Goal: Communication & Community: Answer question/provide support

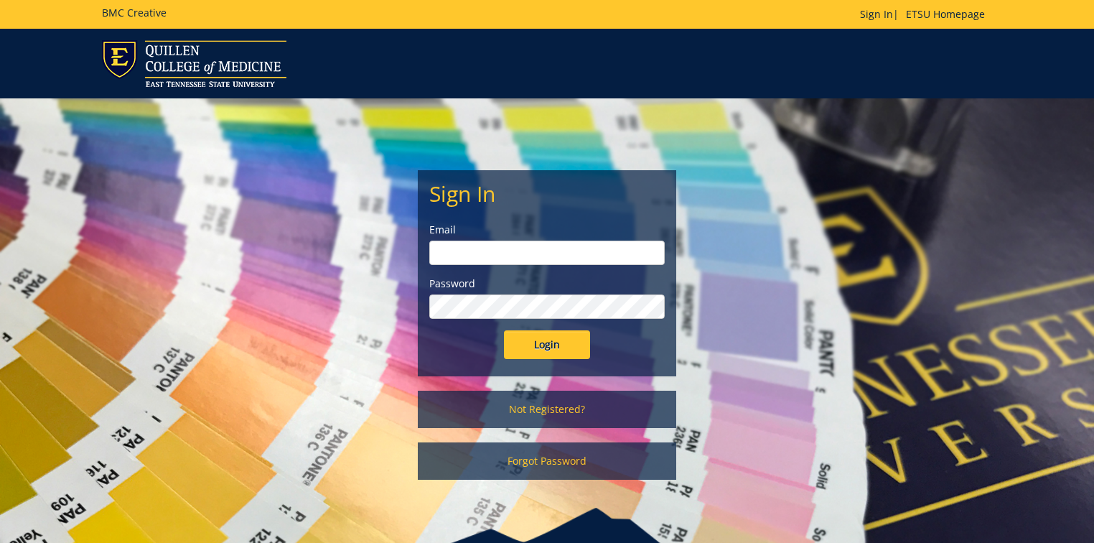
type input "[PERSON_NAME][EMAIL_ADDRESS][DOMAIN_NAME]"
click at [540, 350] on input "Login" at bounding box center [547, 344] width 86 height 29
click at [548, 342] on input "Login" at bounding box center [547, 344] width 86 height 29
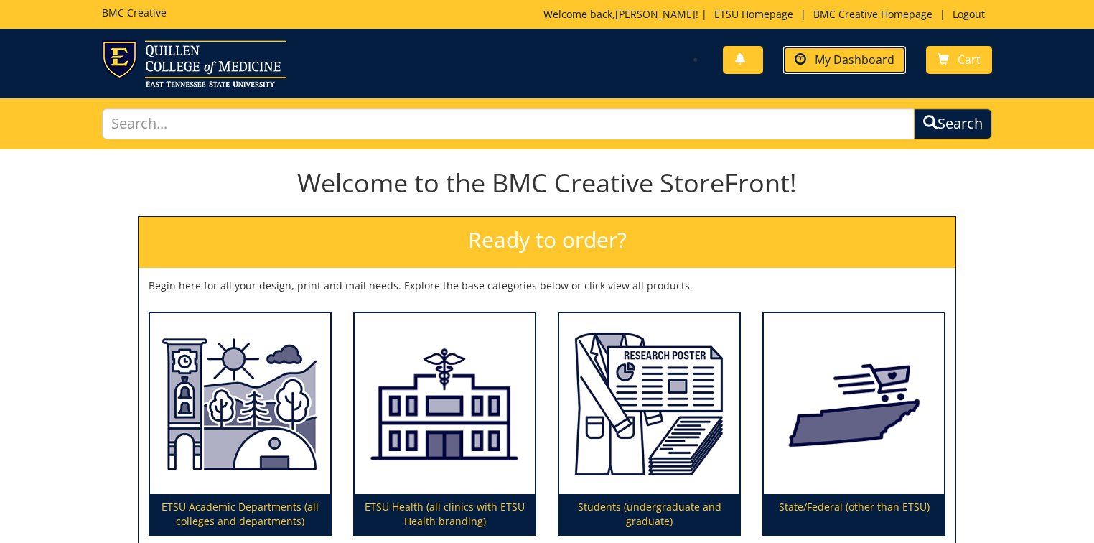
click at [876, 53] on span "My Dashboard" at bounding box center [855, 60] width 80 height 16
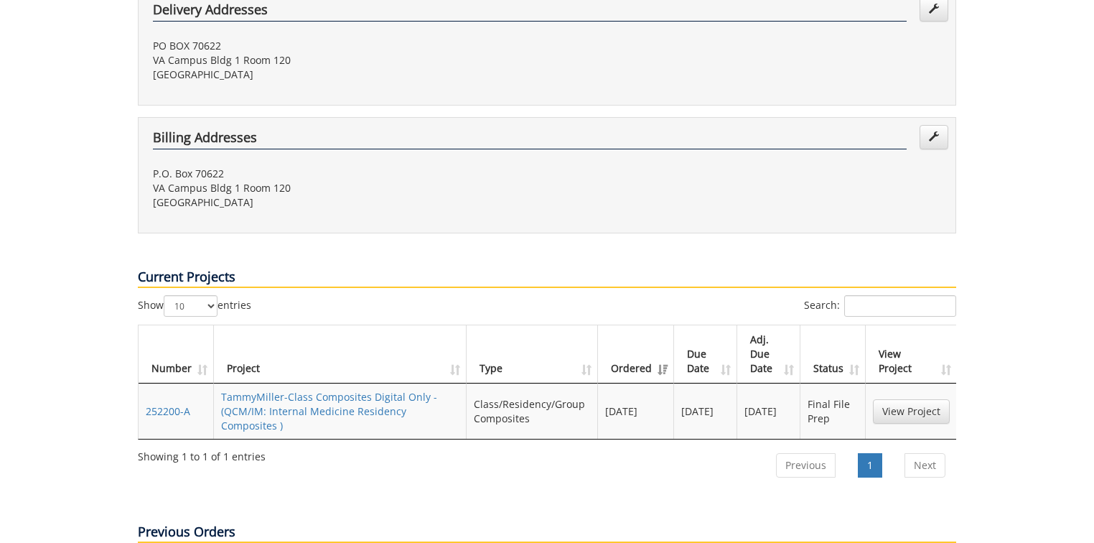
scroll to position [517, 0]
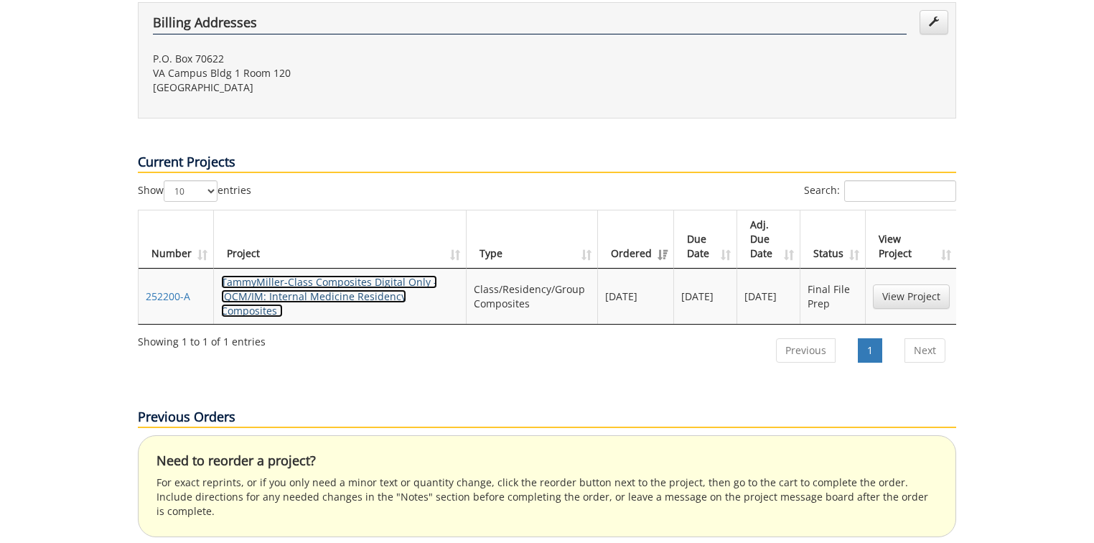
click at [361, 275] on link "TammyMiller-Class Composites Digital Only - (QCM/IM: Internal Medicine Residenc…" at bounding box center [329, 296] width 216 height 42
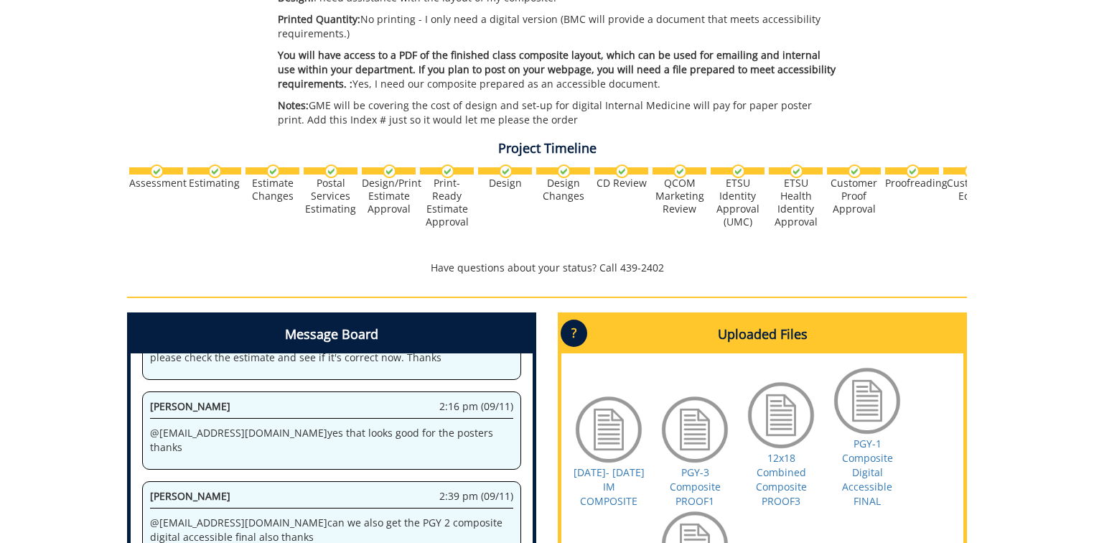
scroll to position [574, 0]
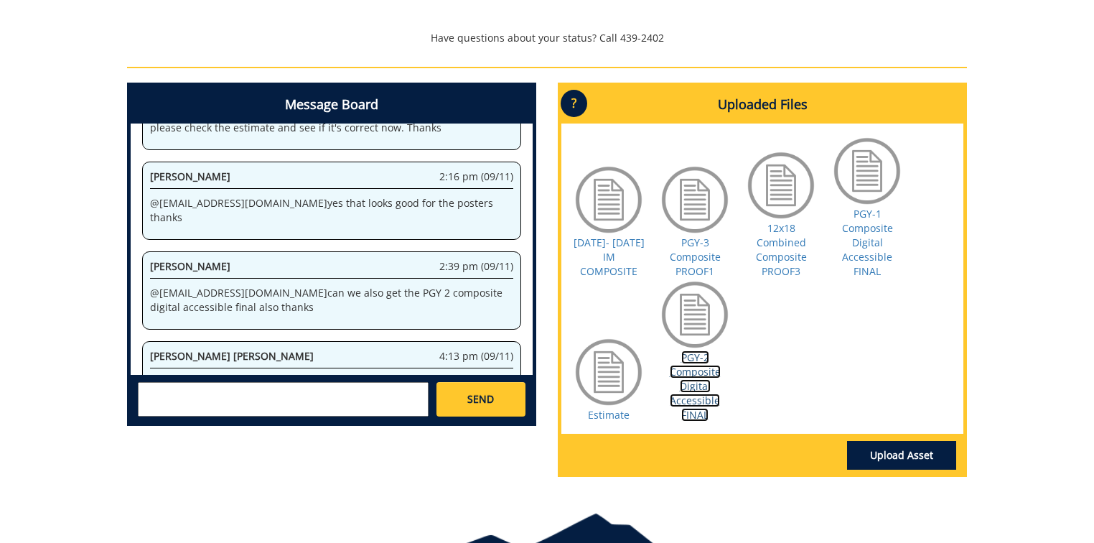
click at [706, 385] on link "PGY-2 Composite Digital Accessible FINAL" at bounding box center [695, 385] width 51 height 71
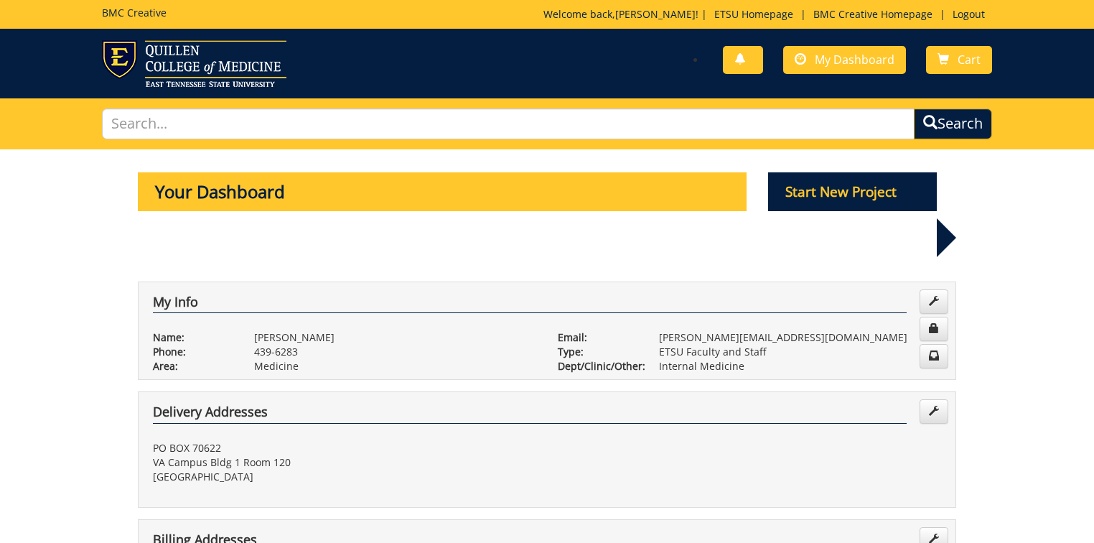
scroll to position [517, 0]
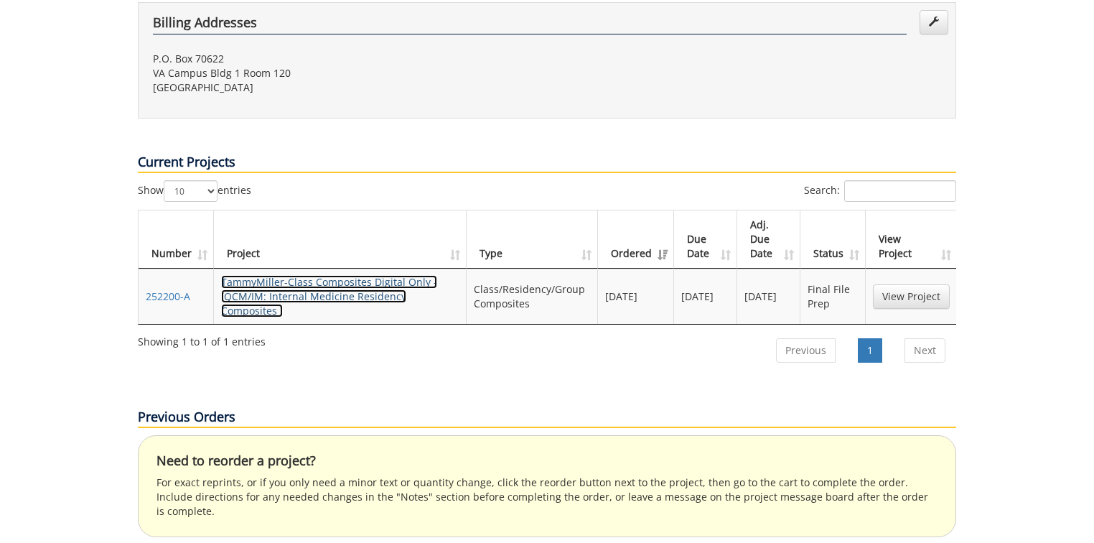
click at [346, 275] on link "TammyMiller-Class Composites Digital Only - (QCM/IM: Internal Medicine Residenc…" at bounding box center [329, 296] width 216 height 42
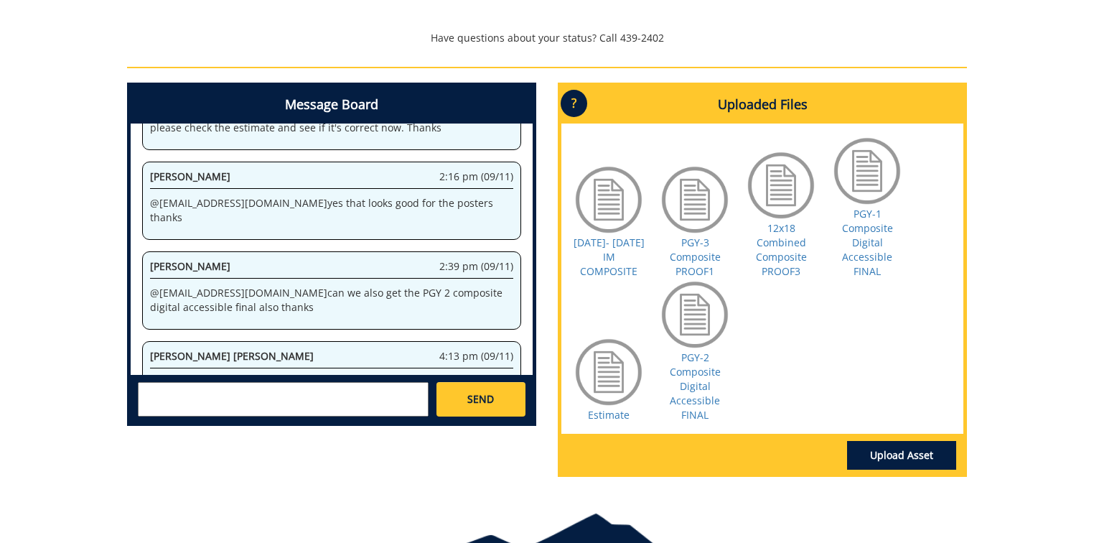
scroll to position [632, 0]
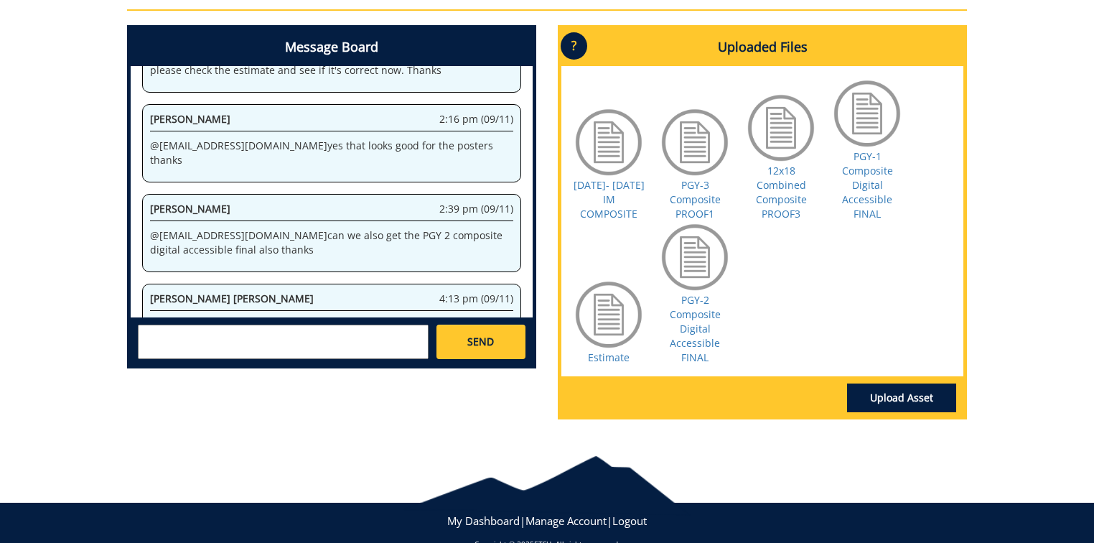
drag, startPoint x: 149, startPoint y: 269, endPoint x: 332, endPoint y: 304, distance: 185.5
click at [332, 359] on div "[PERSON_NAME] 8:29 am (09/12) @ [EMAIL_ADDRESS][DOMAIN_NAME] 1 more questions c…" at bounding box center [331, 398] width 379 height 78
type textarea "@[EMAIL_ADDRESS][DOMAIN_NAME] 1 more questions can we get a digital of the post…"
click at [340, 421] on div "Message Board System 12:27 pm (06/26) Welcome to the Project Messenger. All mes…" at bounding box center [546, 228] width 861 height 406
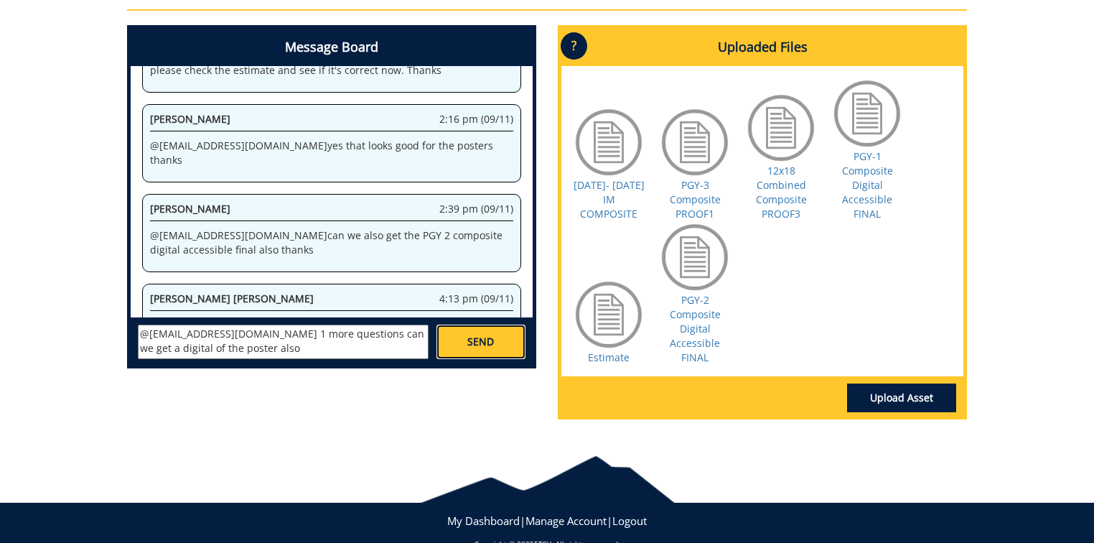
click at [486, 342] on span "SEND" at bounding box center [480, 341] width 27 height 14
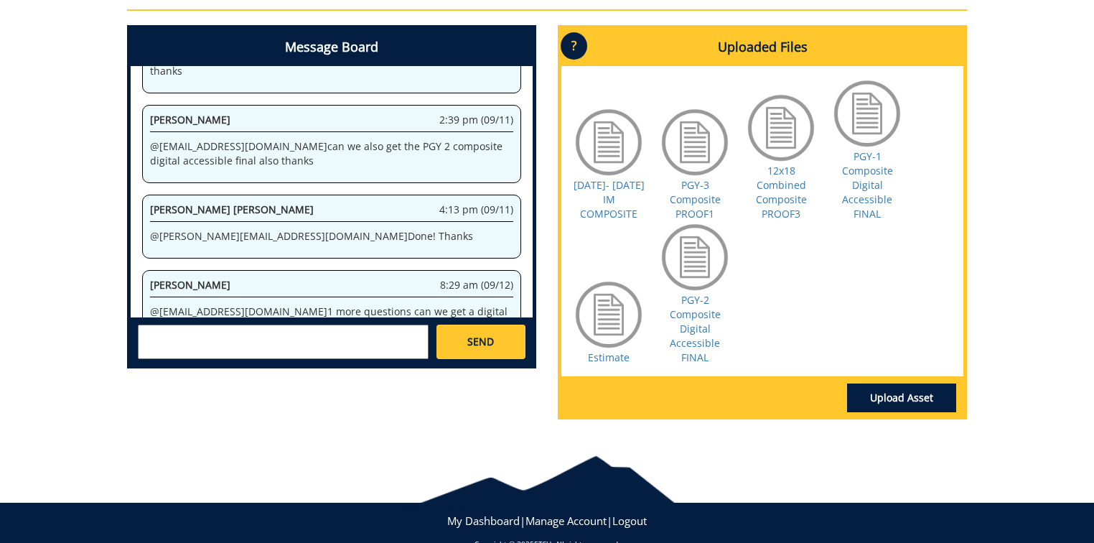
click at [316, 423] on div "Message Board System 12:27 pm (06/26) Welcome to the Project Messenger. All mes…" at bounding box center [546, 228] width 861 height 406
